Goal: Task Accomplishment & Management: Manage account settings

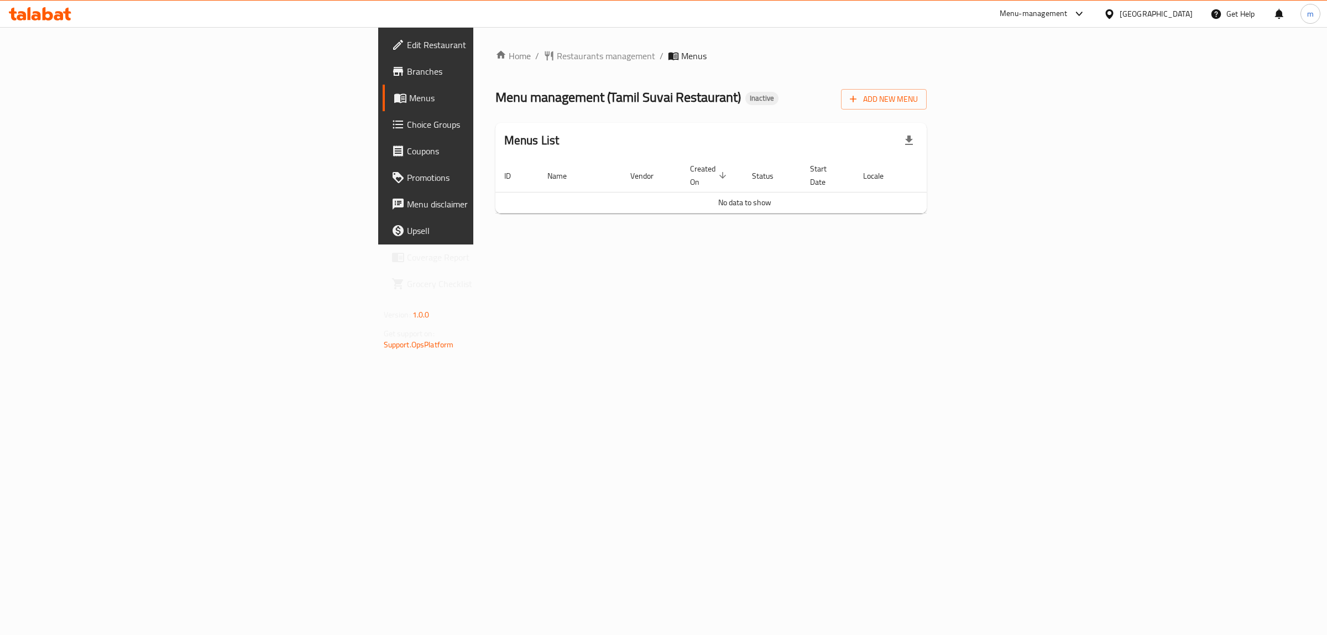
click at [407, 48] on span "Edit Restaurant" at bounding box center [499, 44] width 184 height 13
click at [407, 70] on span "Branches" at bounding box center [499, 71] width 184 height 13
click at [1167, 28] on div at bounding box center [663, 27] width 1327 height 1
click at [1164, 19] on div "[GEOGRAPHIC_DATA]" at bounding box center [1155, 14] width 73 height 12
click at [1098, 156] on div "Jordan" at bounding box center [1109, 165] width 166 height 25
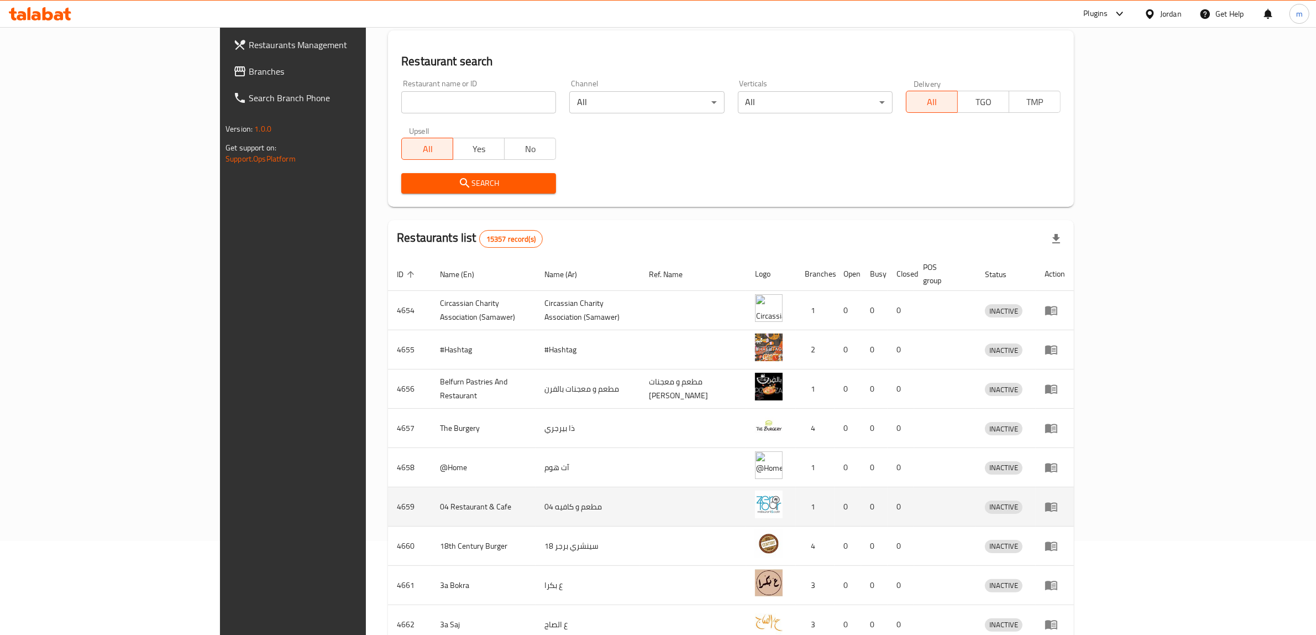
scroll to position [188, 0]
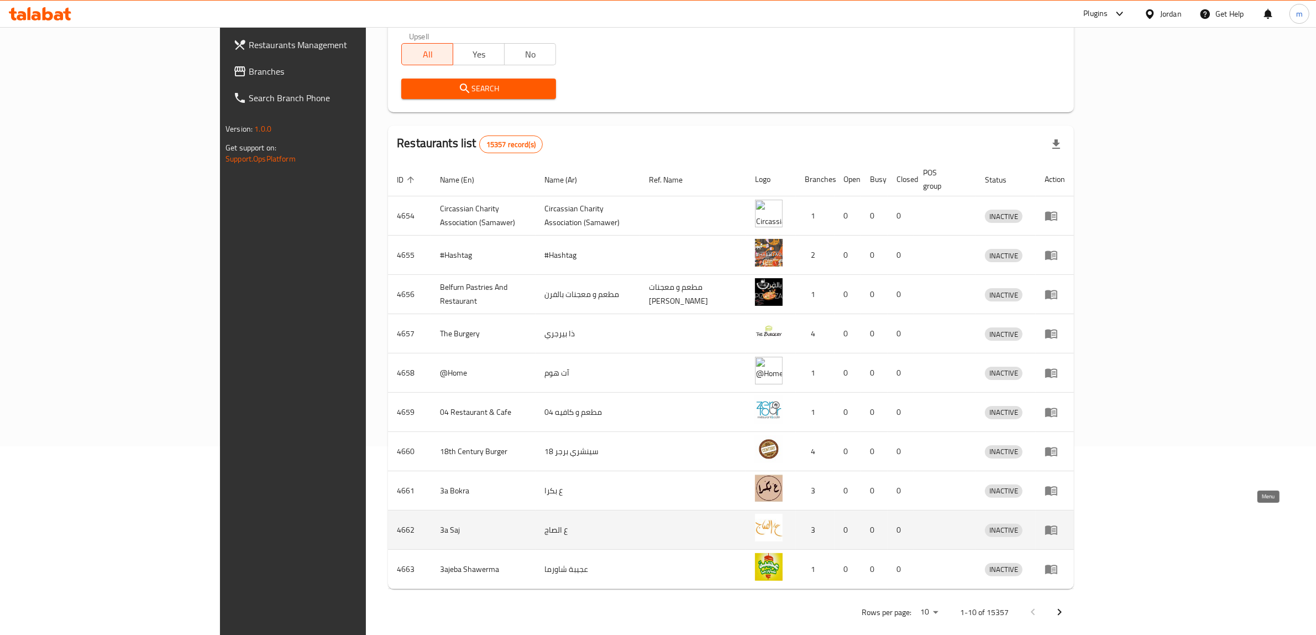
click at [1065, 523] on link "enhanced table" at bounding box center [1055, 529] width 20 height 13
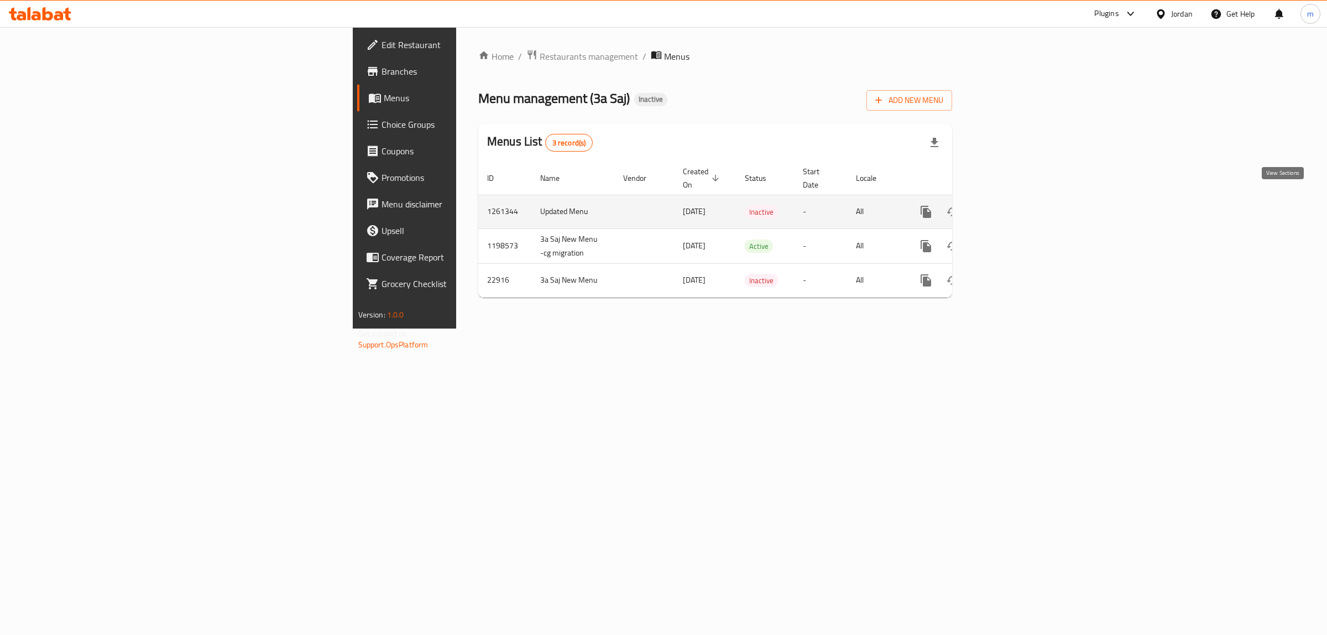
click at [1012, 205] on icon "enhanced table" at bounding box center [1005, 211] width 13 height 13
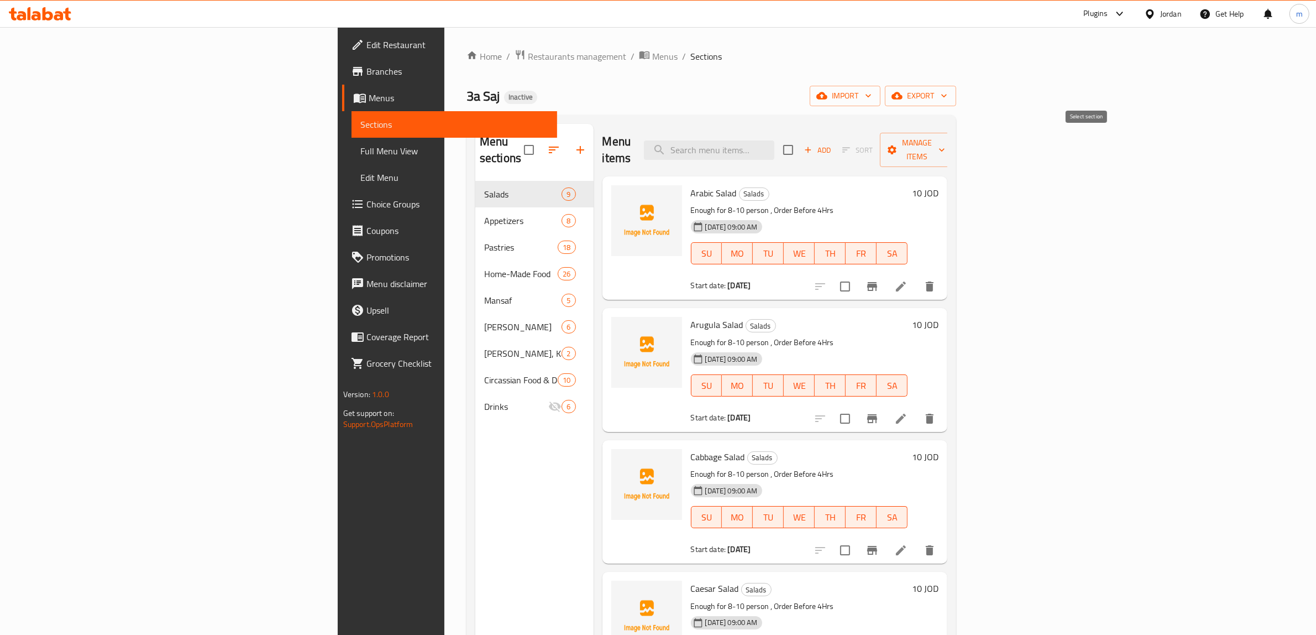
click at [800, 144] on input "checkbox" at bounding box center [788, 149] width 23 height 23
checkbox input "true"
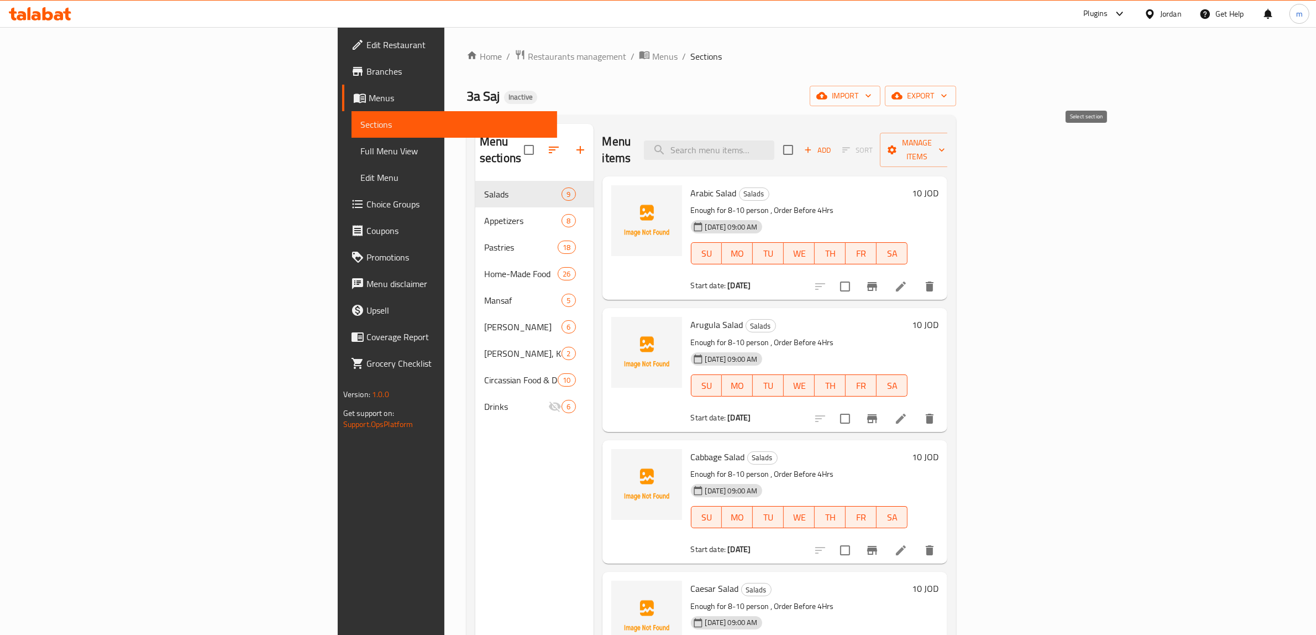
checkbox input "true"
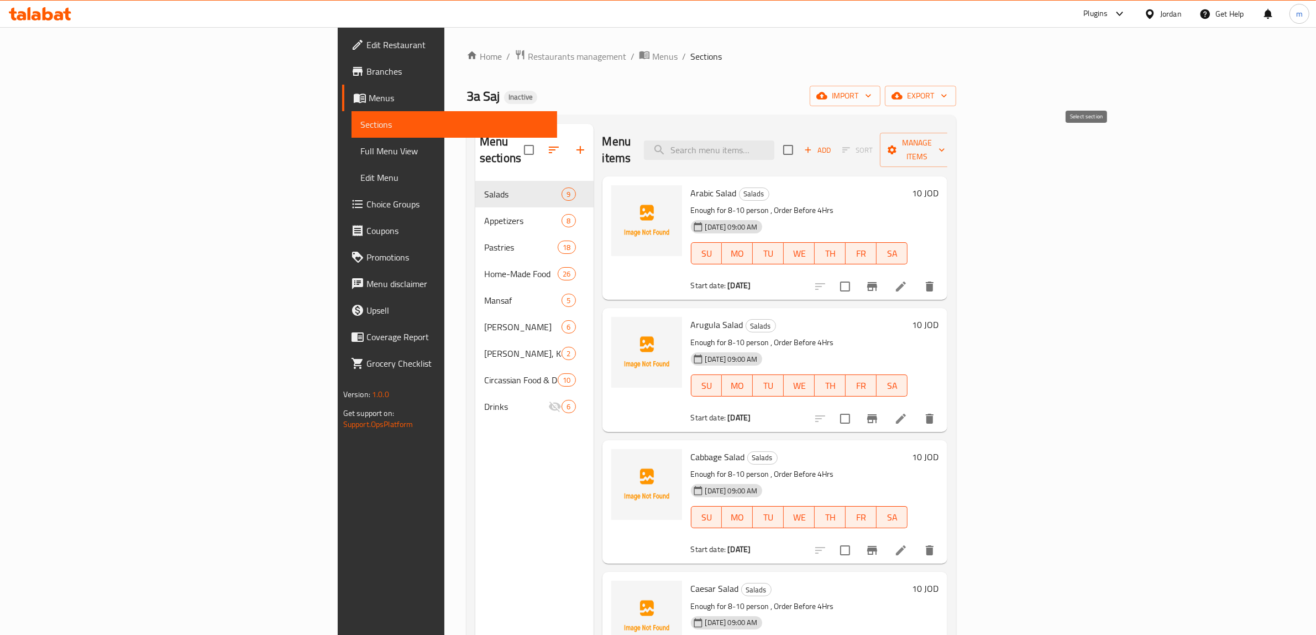
checkbox input "true"
click at [832, 144] on span "Add" at bounding box center [818, 150] width 30 height 13
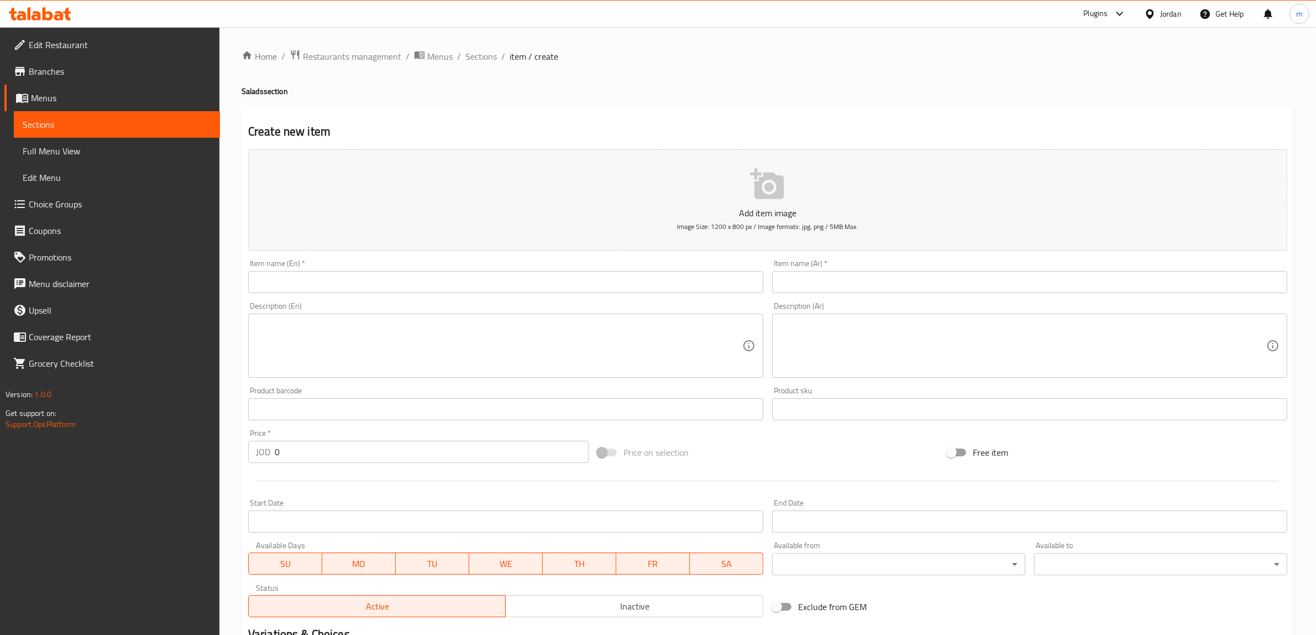
click at [159, 124] on span "Sections" at bounding box center [117, 124] width 188 height 13
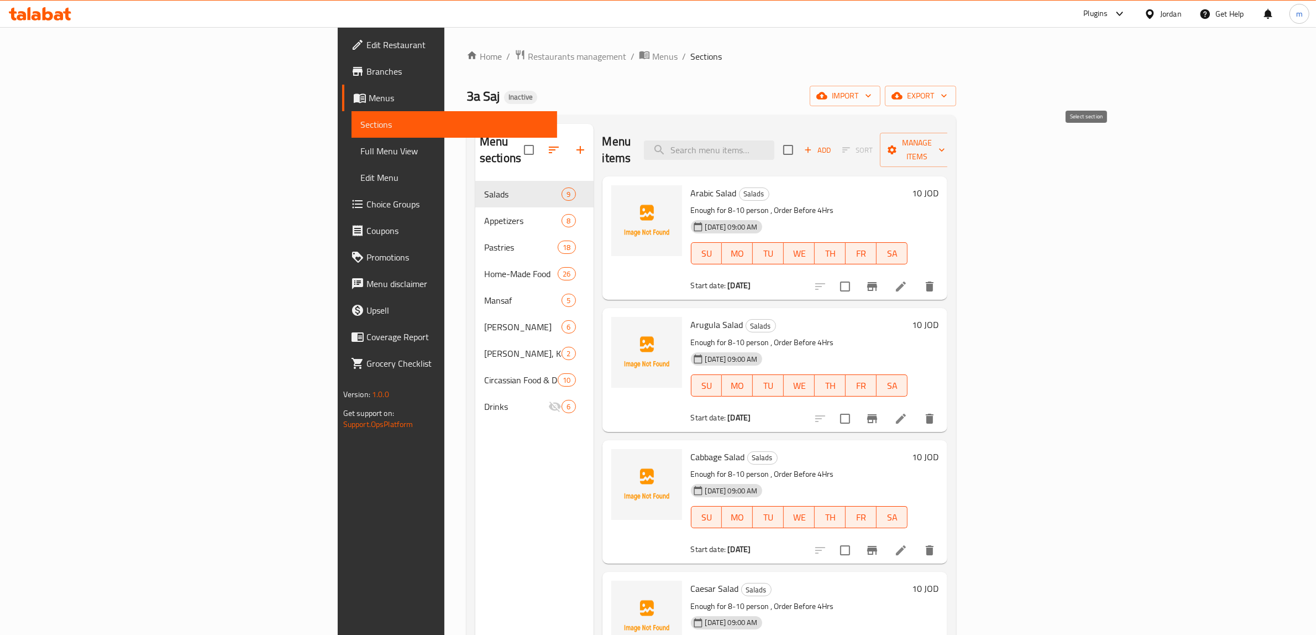
click at [800, 139] on input "checkbox" at bounding box center [788, 149] width 23 height 23
checkbox input "true"
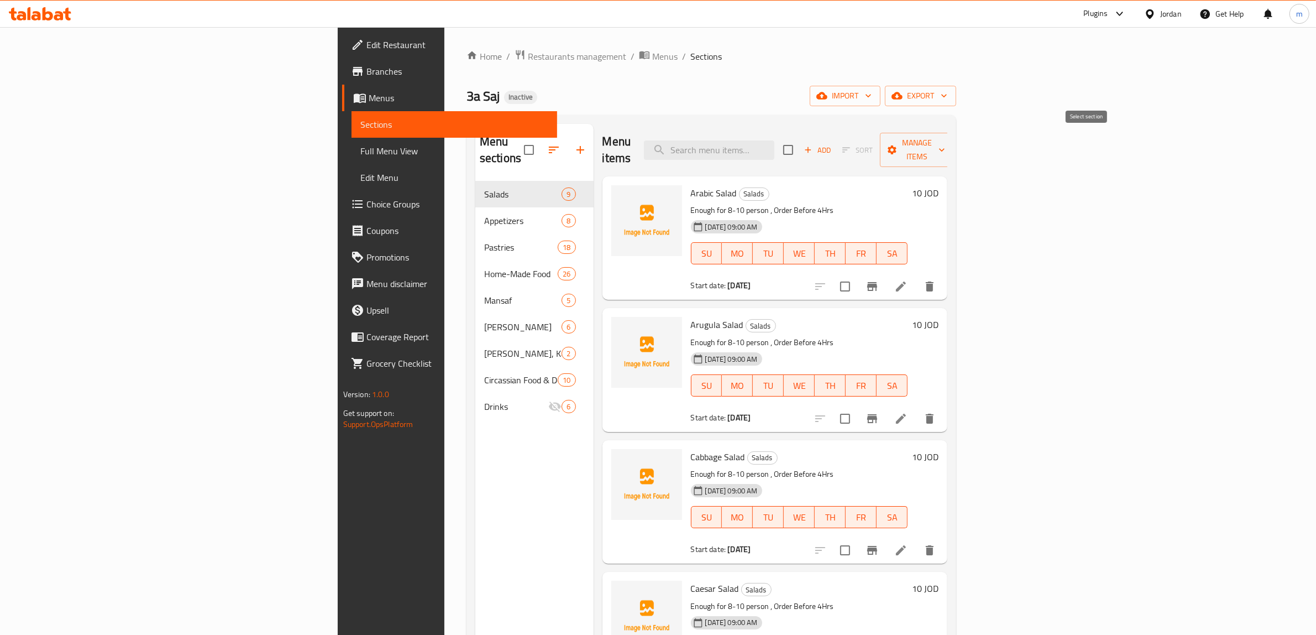
checkbox input "true"
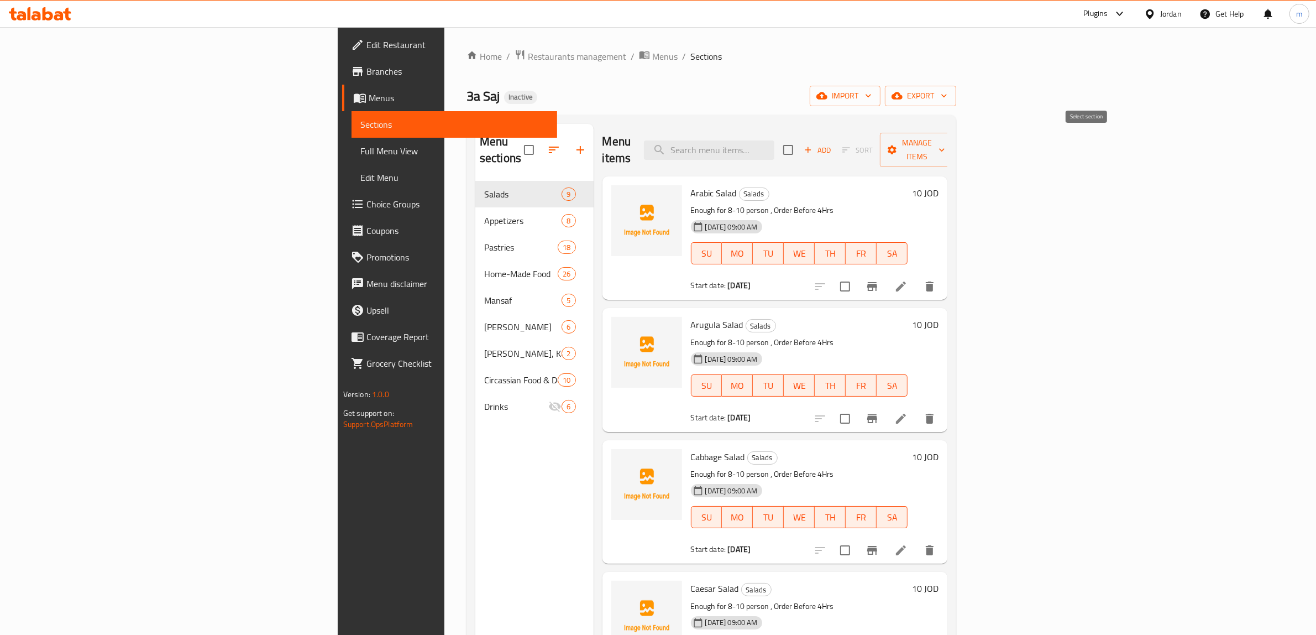
checkbox input "true"
click at [945, 142] on span "Manage items" at bounding box center [917, 150] width 56 height 28
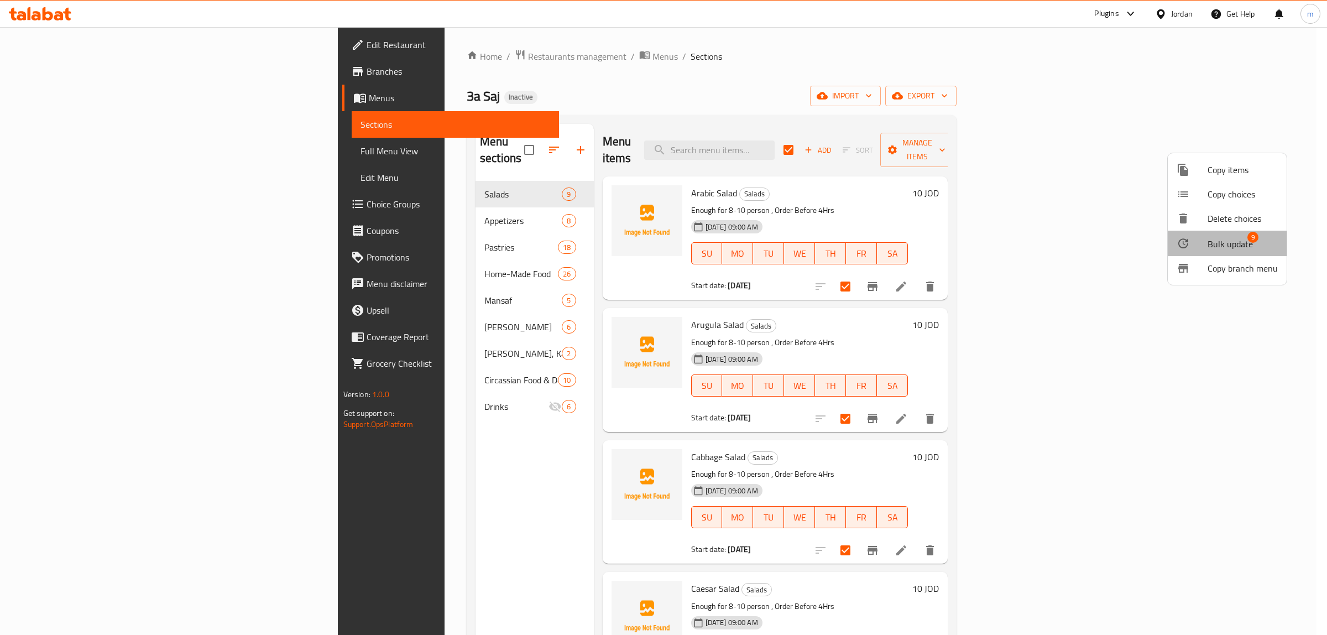
click at [1238, 242] on span "Bulk update" at bounding box center [1229, 243] width 45 height 13
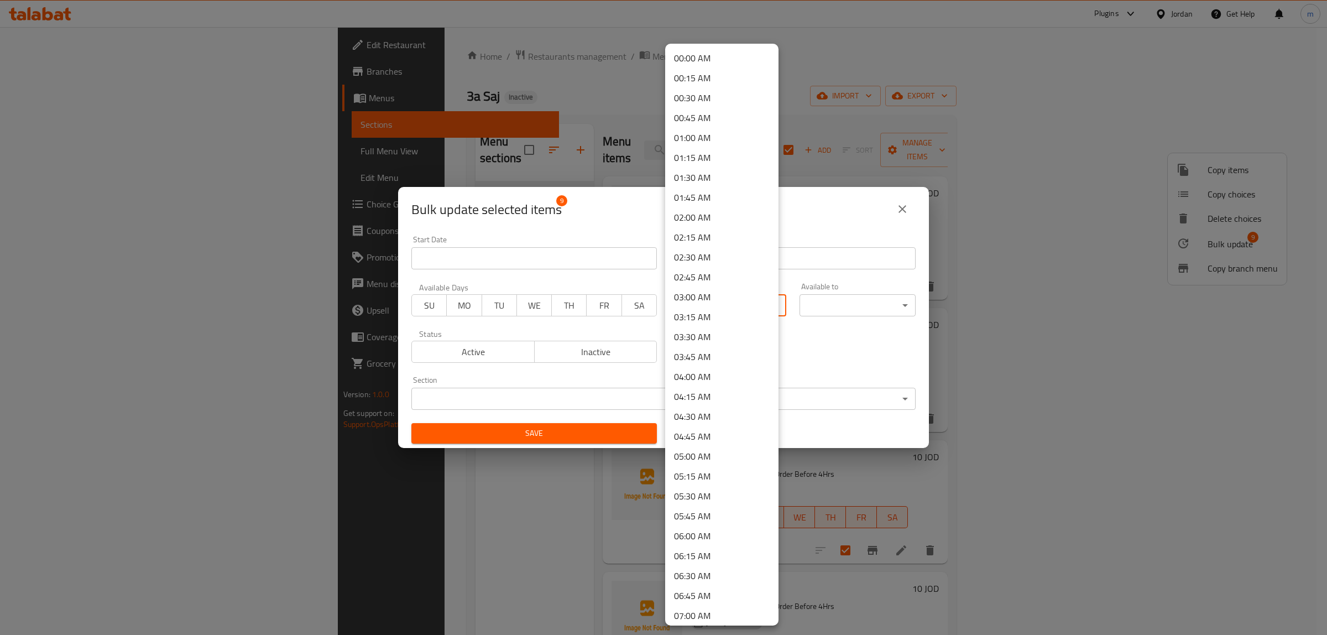
click at [753, 304] on body "​ Plugins Jordan Get Help m Edit Restaurant Branches Menus Sections Full Menu V…" at bounding box center [663, 330] width 1327 height 607
click at [890, 62] on div at bounding box center [663, 317] width 1327 height 635
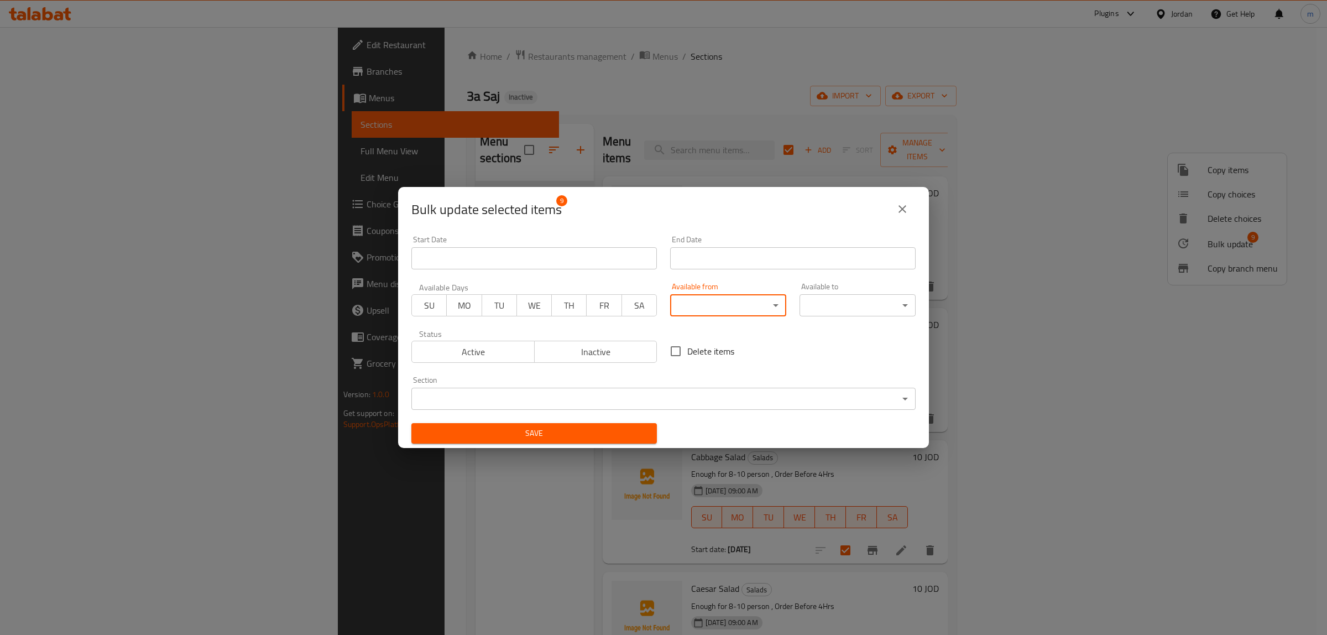
click at [906, 202] on icon "close" at bounding box center [901, 208] width 13 height 13
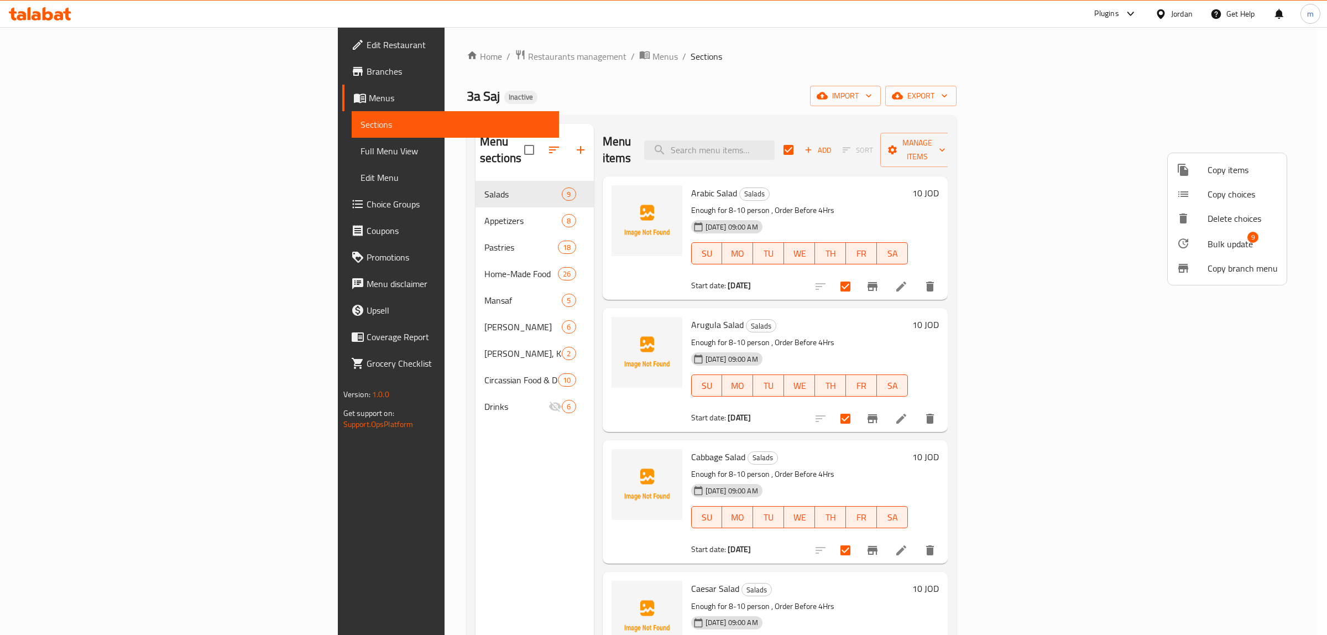
click at [1017, 70] on div at bounding box center [663, 317] width 1327 height 635
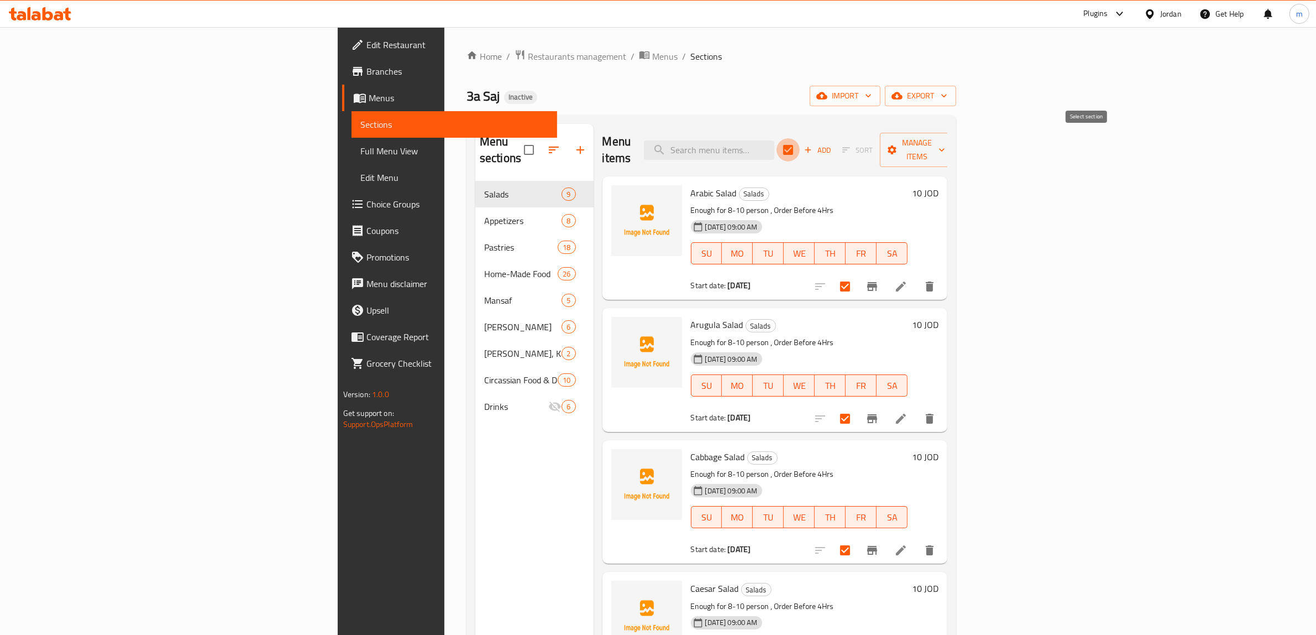
click at [800, 145] on input "checkbox" at bounding box center [788, 149] width 23 height 23
checkbox input "false"
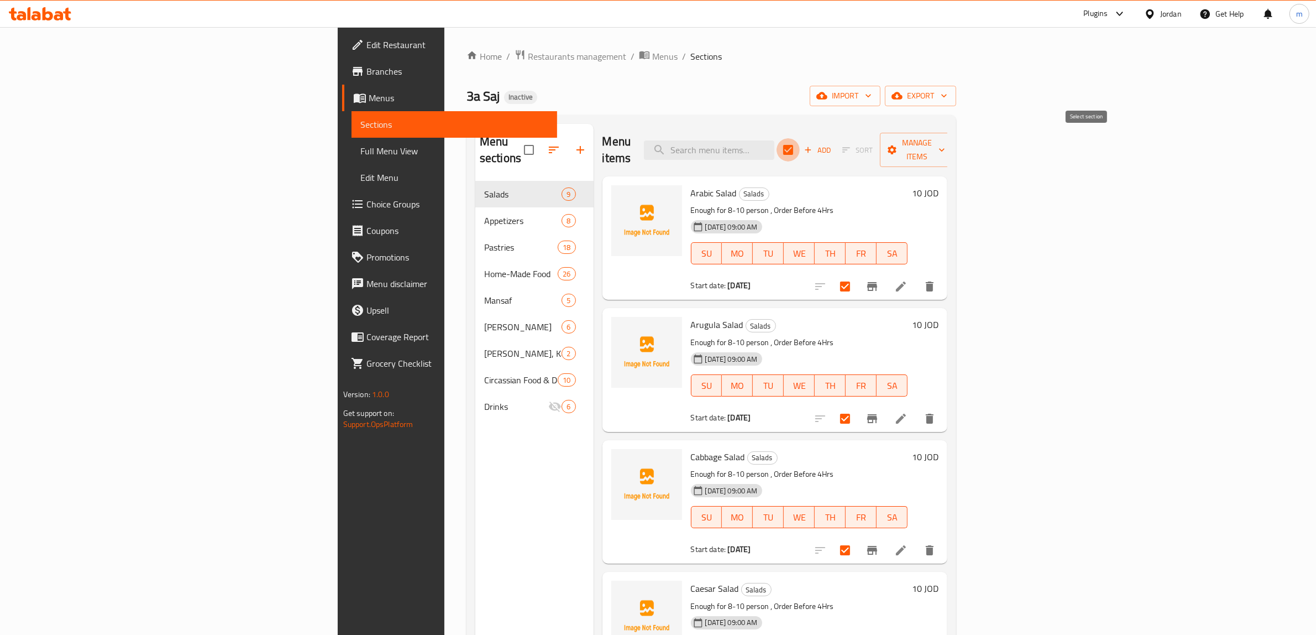
checkbox input "false"
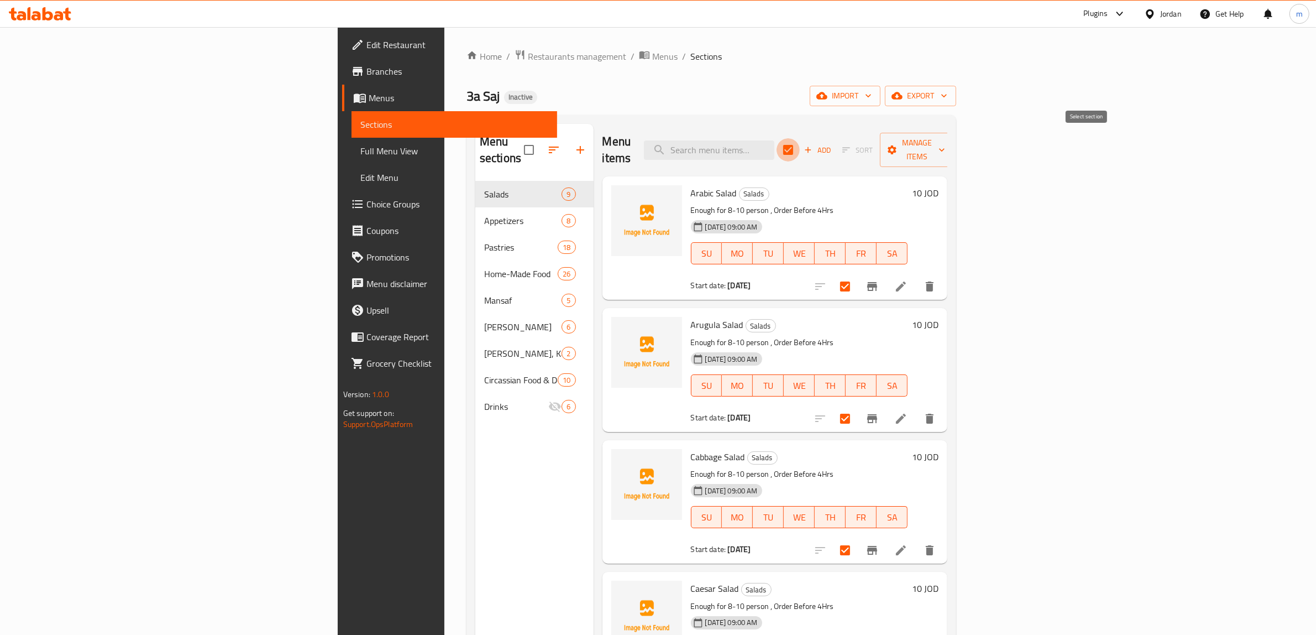
checkbox input "false"
